Goal: Task Accomplishment & Management: Manage account settings

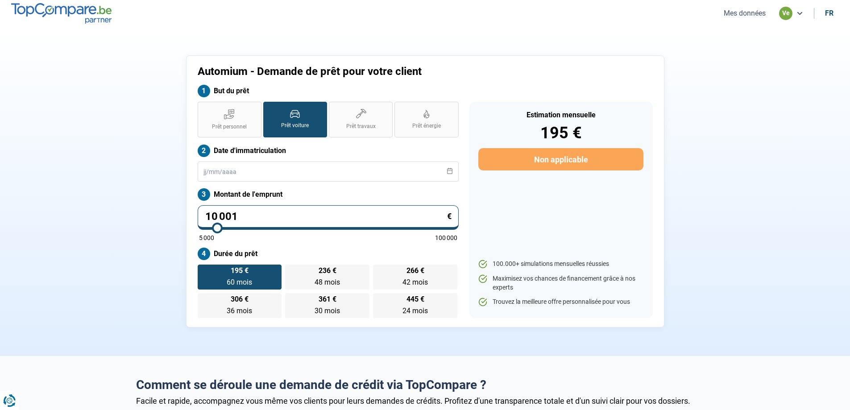
click at [764, 12] on button "Mes données" at bounding box center [744, 12] width 47 height 9
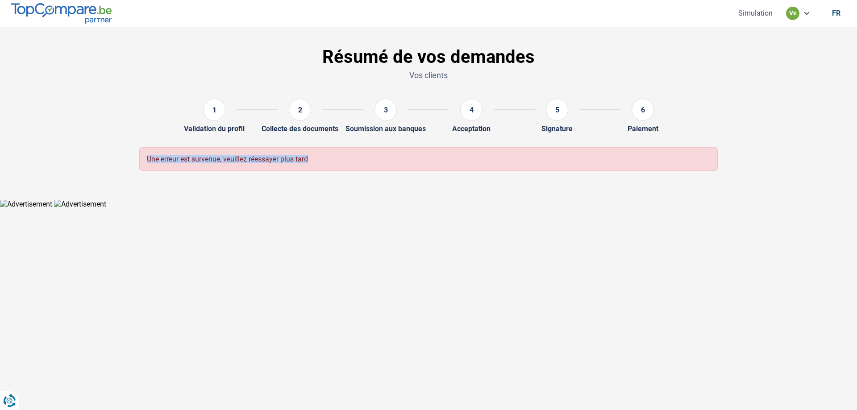
drag, startPoint x: 212, startPoint y: 188, endPoint x: 578, endPoint y: 170, distance: 366.1
click at [578, 170] on section "Résumé de vos demandes Vos clients 1 Validation du profil 2 Collecte des docume…" at bounding box center [428, 113] width 857 height 173
click at [510, 208] on html "Vous avez le contrôle de vos données Nous utilisons des cookies, tout comme nos…" at bounding box center [428, 104] width 857 height 208
